Goal: Task Accomplishment & Management: Complete application form

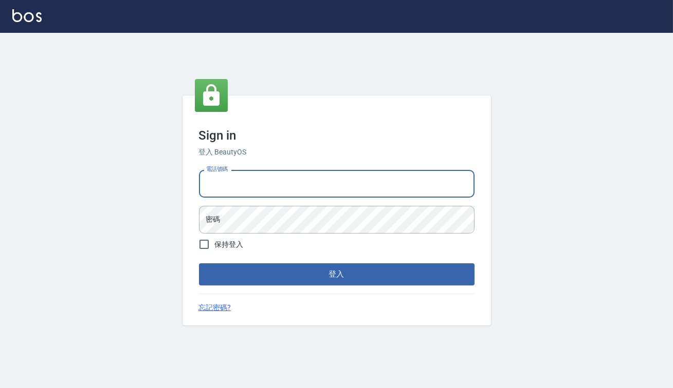
type input "0938917261"
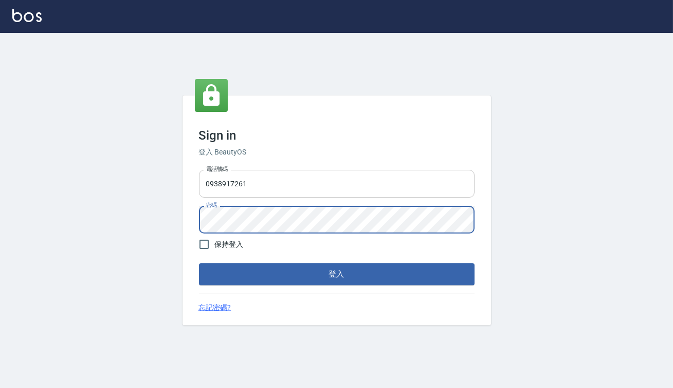
click at [199, 264] on button "登入" at bounding box center [336, 275] width 275 height 22
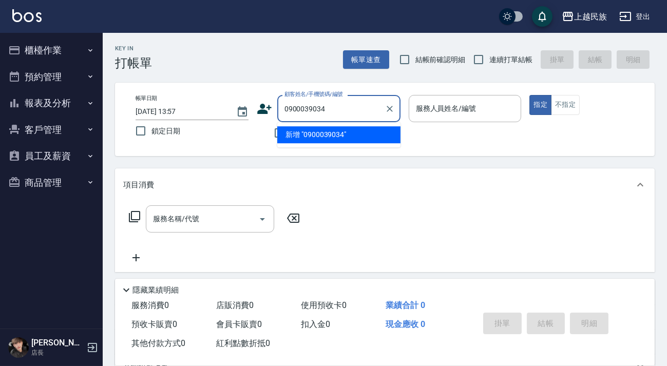
click at [316, 138] on li "新增 "0900039034"" at bounding box center [338, 134] width 123 height 17
type input "0900039034"
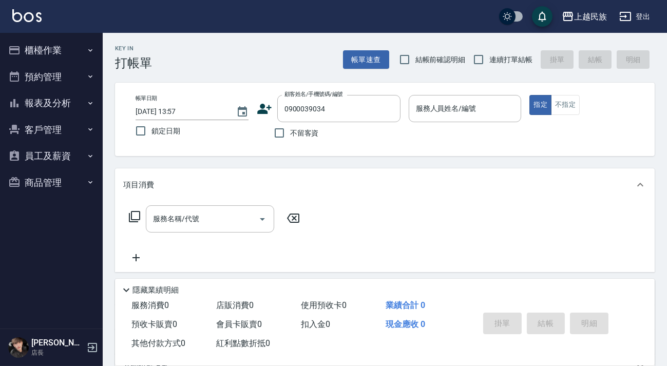
click at [267, 106] on icon at bounding box center [264, 108] width 15 height 15
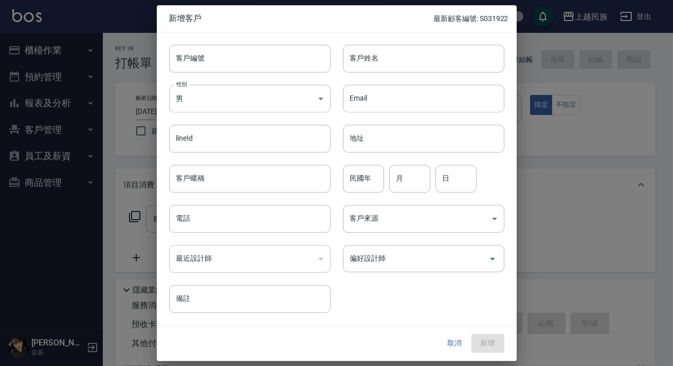
type input "0900039034"
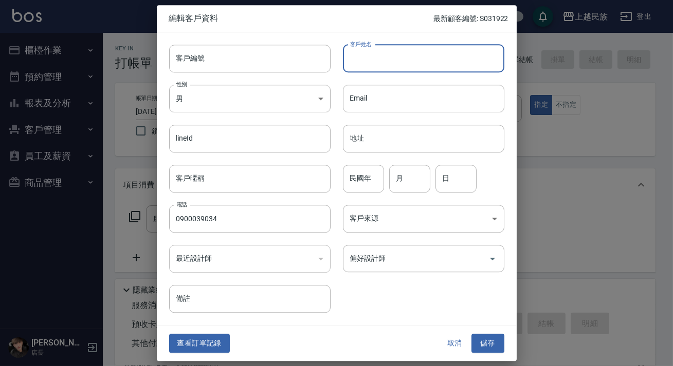
click at [402, 56] on input "客戶姓名" at bounding box center [423, 59] width 161 height 28
type input "[PERSON_NAME]"
click at [476, 215] on body "上越民族 登出 櫃檯作業 打帳單 帳單列表 現金收支登錄 材料自購登錄 每日結帳 排班表 現場電腦打卡 預約管理 預約管理 單日預約紀錄 單週預約紀錄 報表及…" at bounding box center [336, 250] width 673 height 500
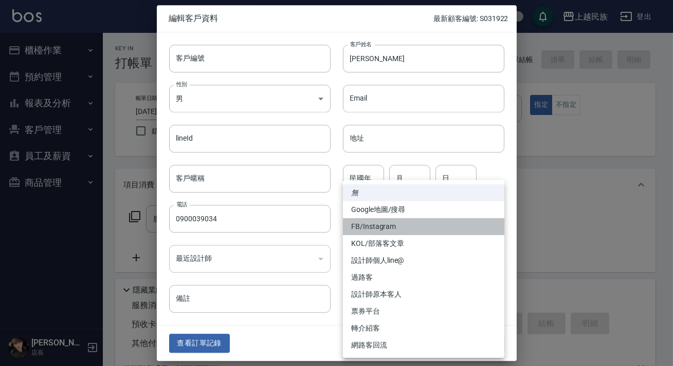
click at [406, 227] on li "FB/Instagram" at bounding box center [423, 226] width 161 height 17
type input "FB/Instagram"
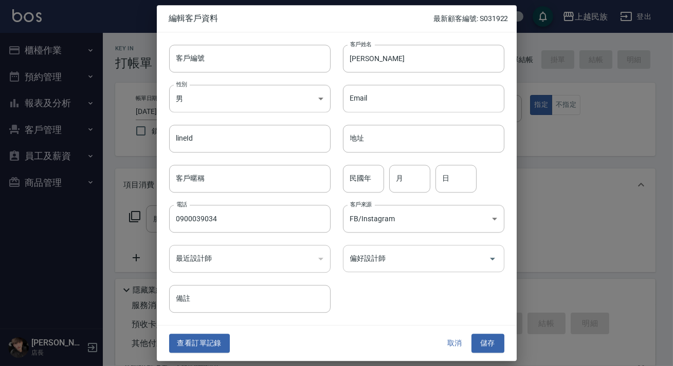
click at [434, 270] on div "偏好設計師" at bounding box center [423, 258] width 161 height 27
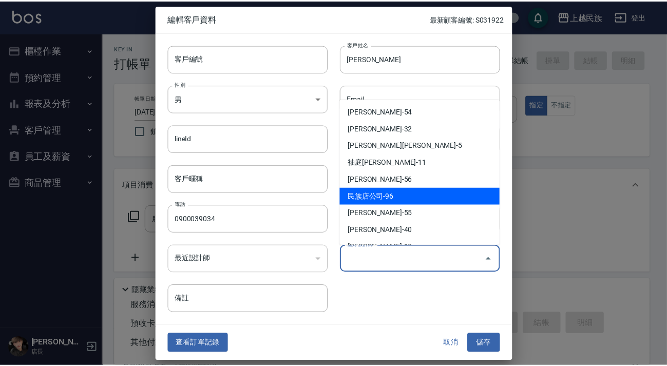
scroll to position [99, 0]
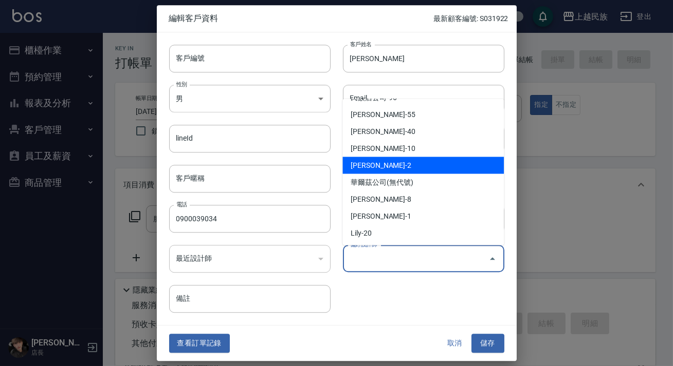
click at [409, 163] on li "[PERSON_NAME]-2" at bounding box center [422, 165] width 161 height 17
type input "[PERSON_NAME]"
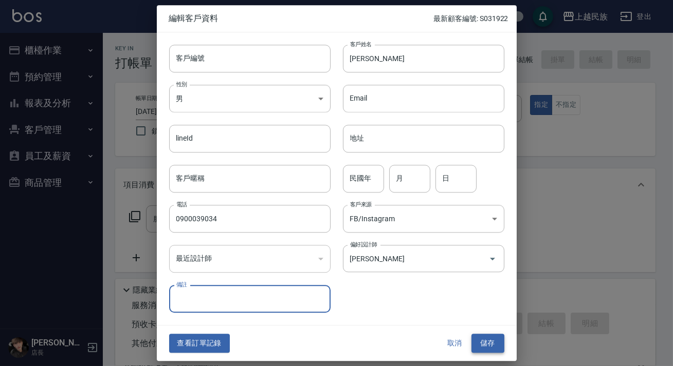
click at [482, 348] on button "儲存" at bounding box center [487, 343] width 33 height 19
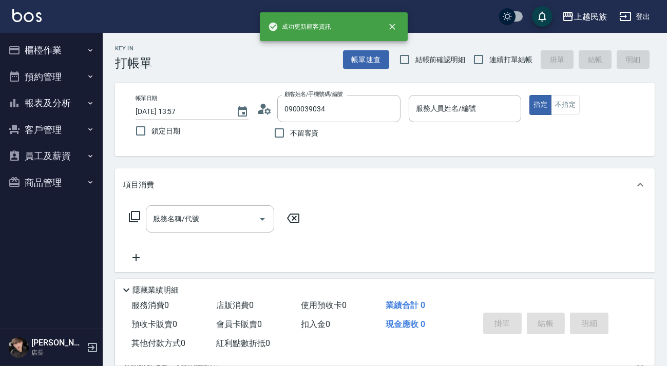
click at [39, 23] on link at bounding box center [26, 16] width 29 height 15
